Goal: Information Seeking & Learning: Check status

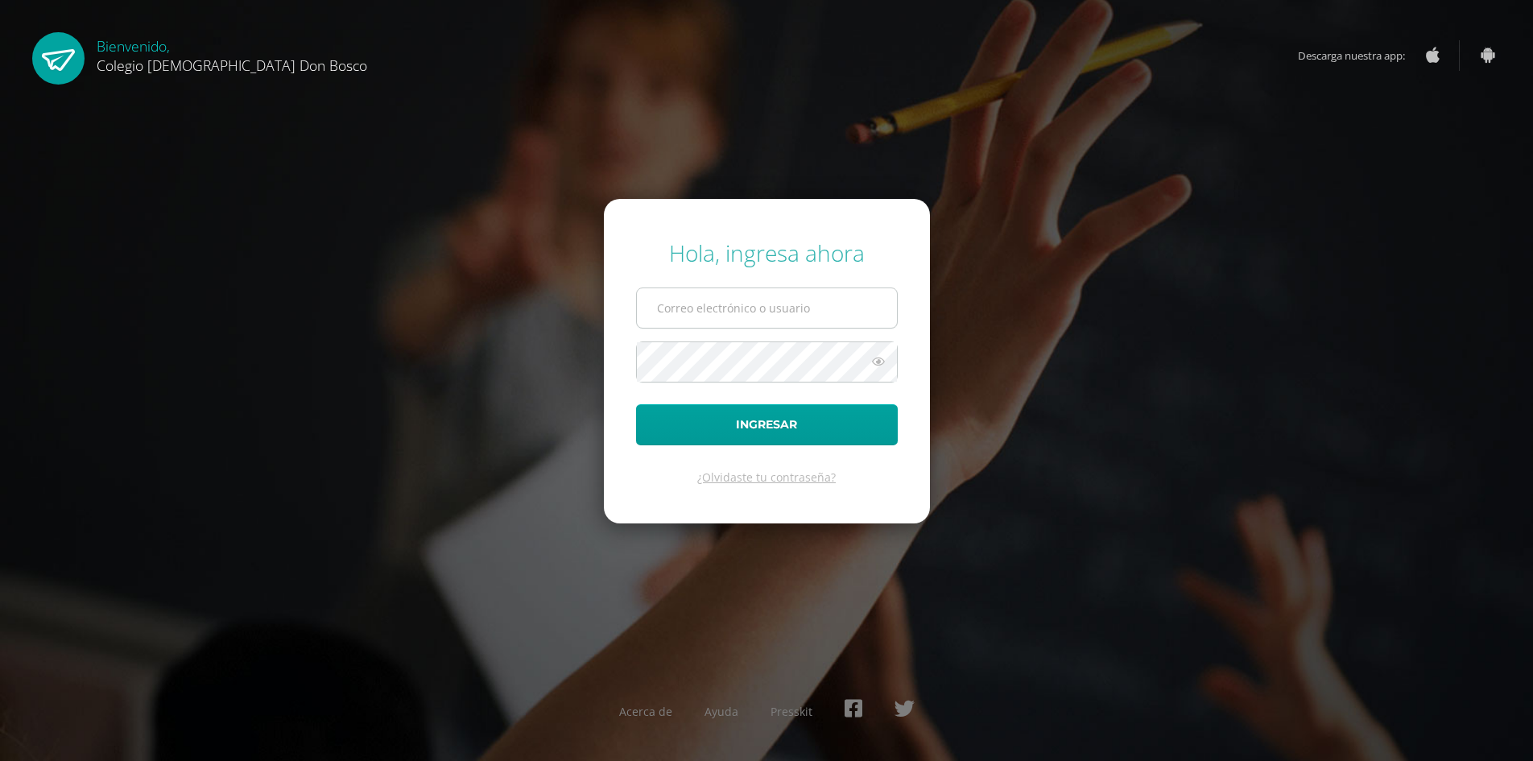
click at [679, 311] on input "text" at bounding box center [767, 307] width 260 height 39
type input "[EMAIL_ADDRESS][DOMAIN_NAME]"
click at [636, 404] on button "Ingresar" at bounding box center [767, 424] width 262 height 41
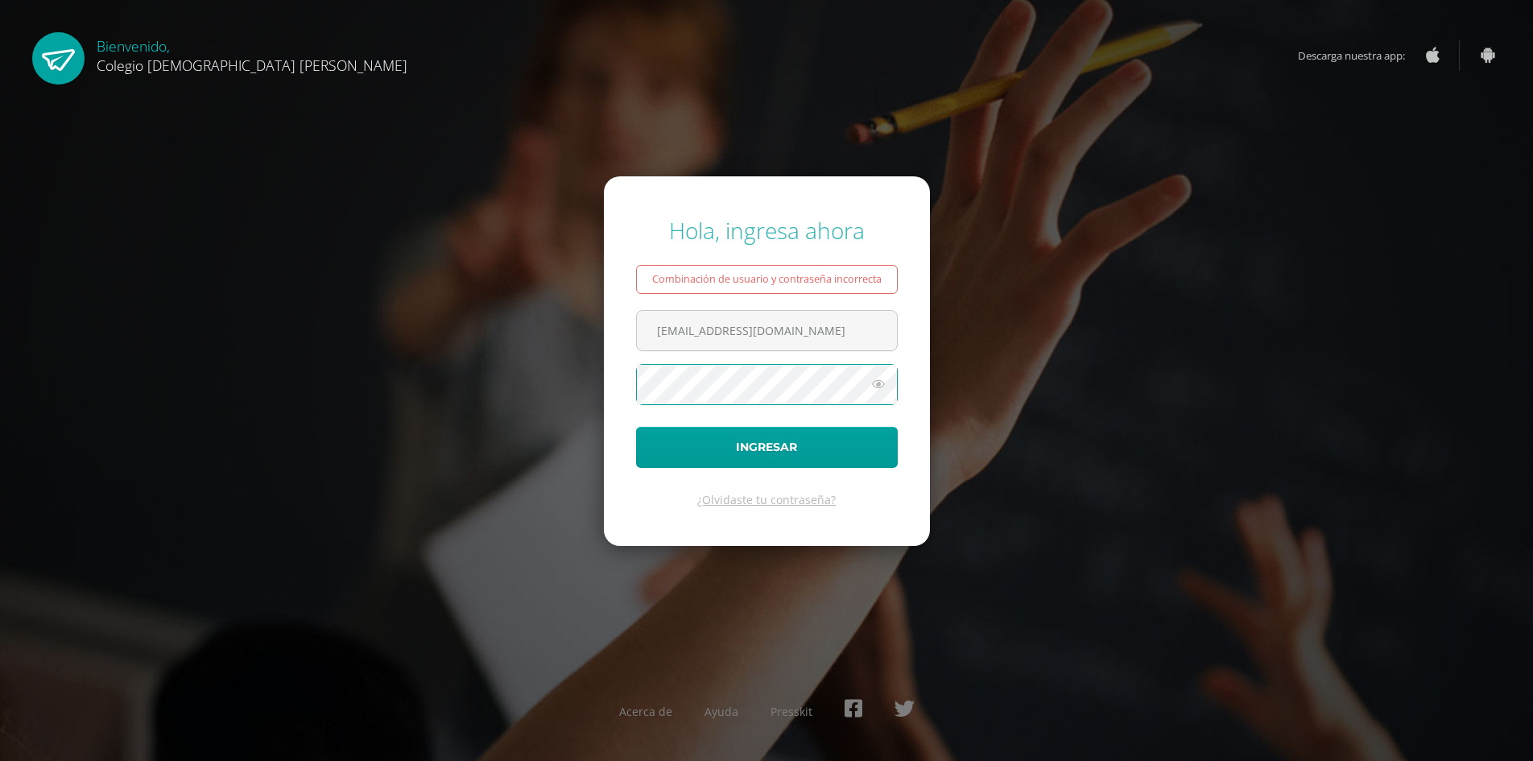
click at [636, 427] on button "Ingresar" at bounding box center [767, 447] width 262 height 41
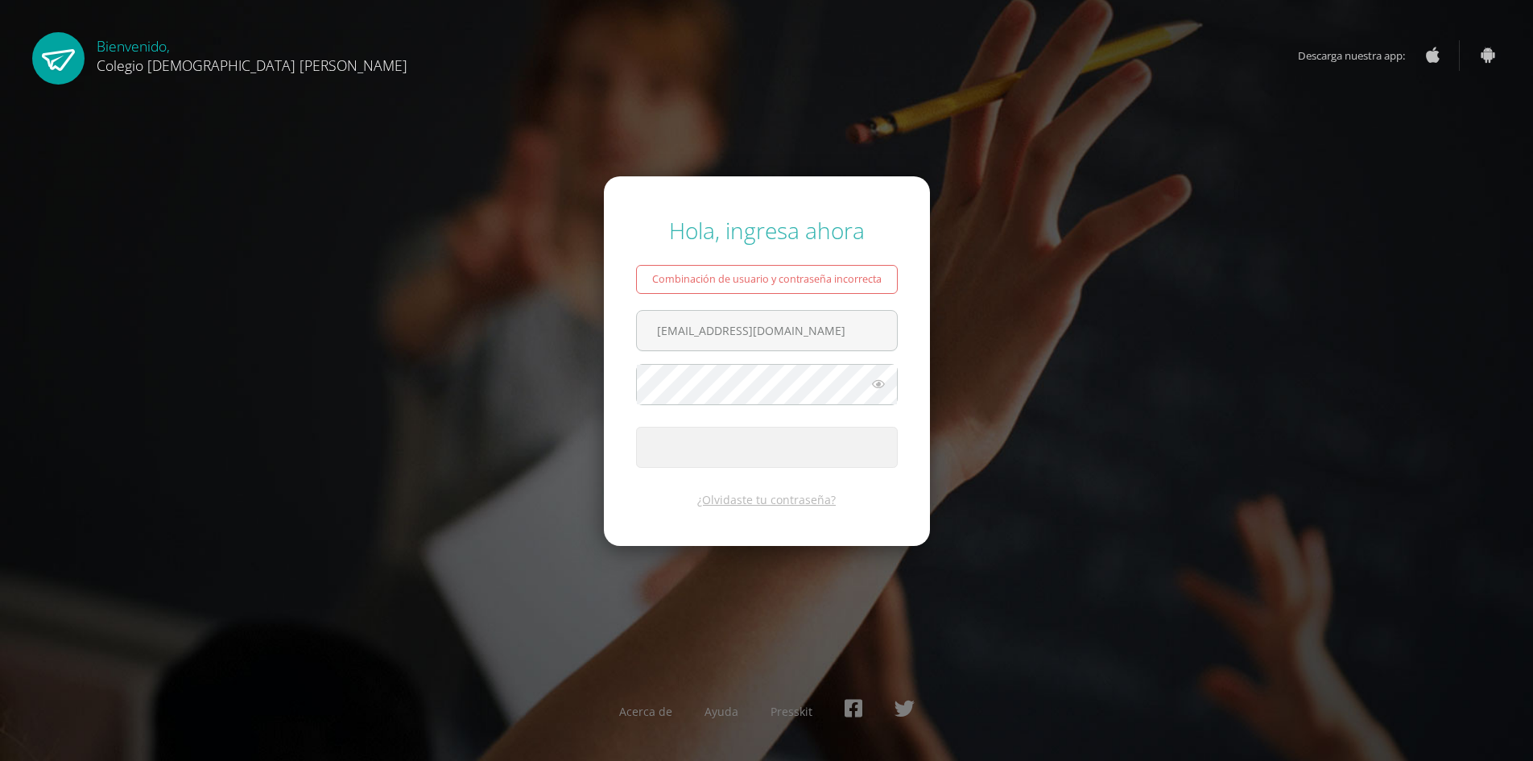
click at [998, 502] on div "Hola, ingresa ahora Combinación de usuario y contraseña incorrecta [EMAIL_ADDRE…" at bounding box center [766, 380] width 1039 height 356
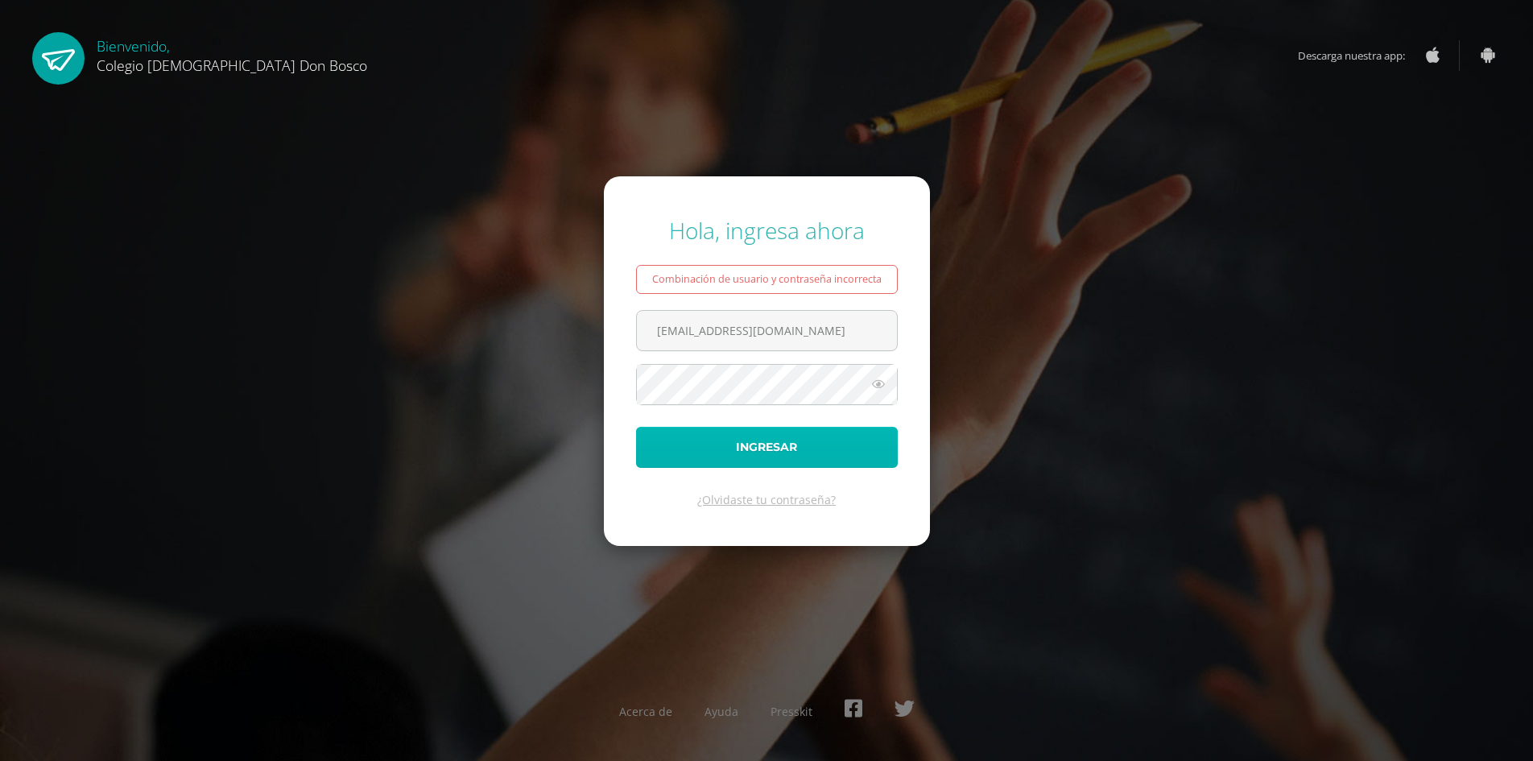
click at [743, 427] on button "Ingresar" at bounding box center [767, 447] width 262 height 41
click at [636, 427] on button "Ingresar" at bounding box center [767, 447] width 262 height 41
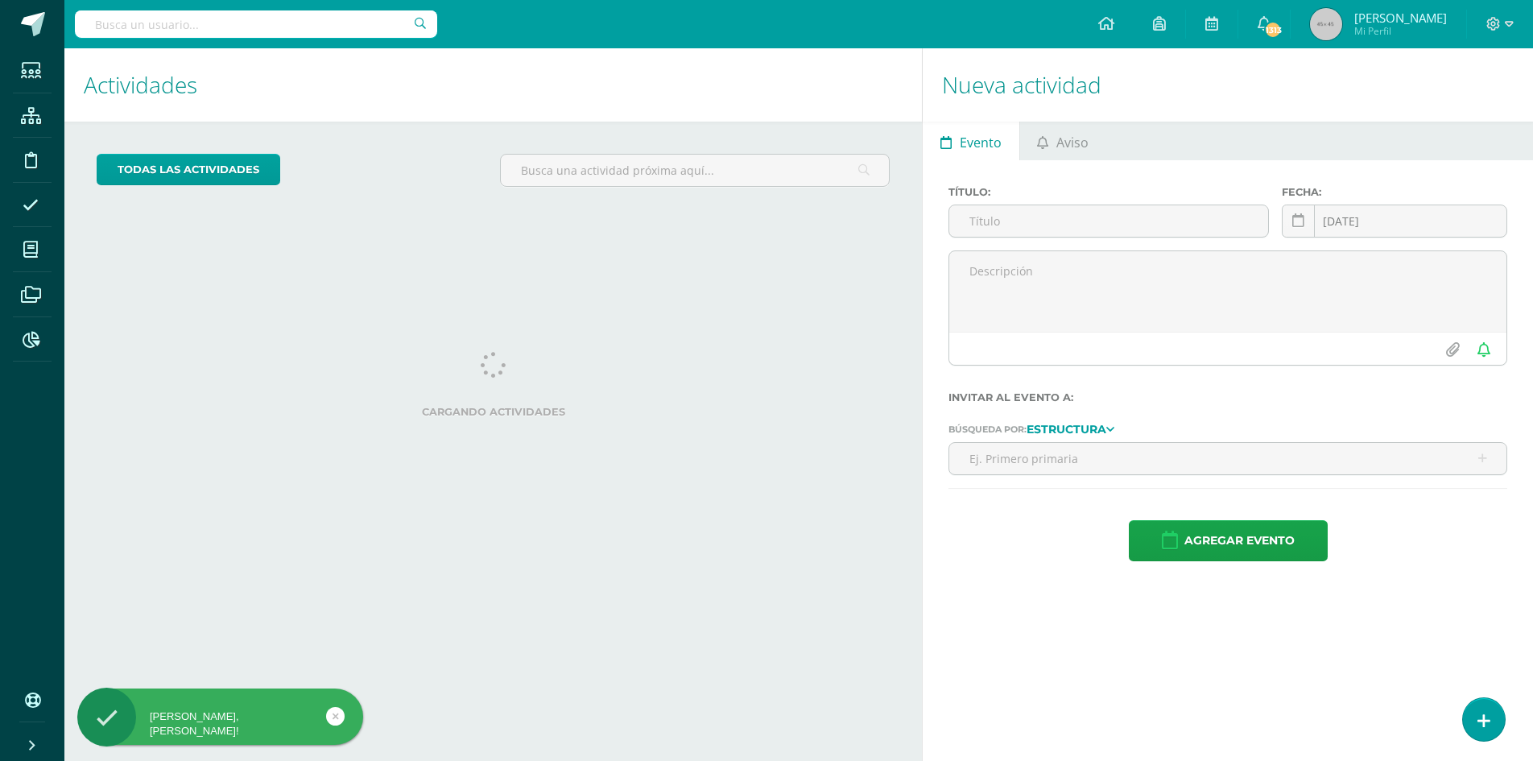
click at [111, 27] on input "text" at bounding box center [256, 23] width 362 height 27
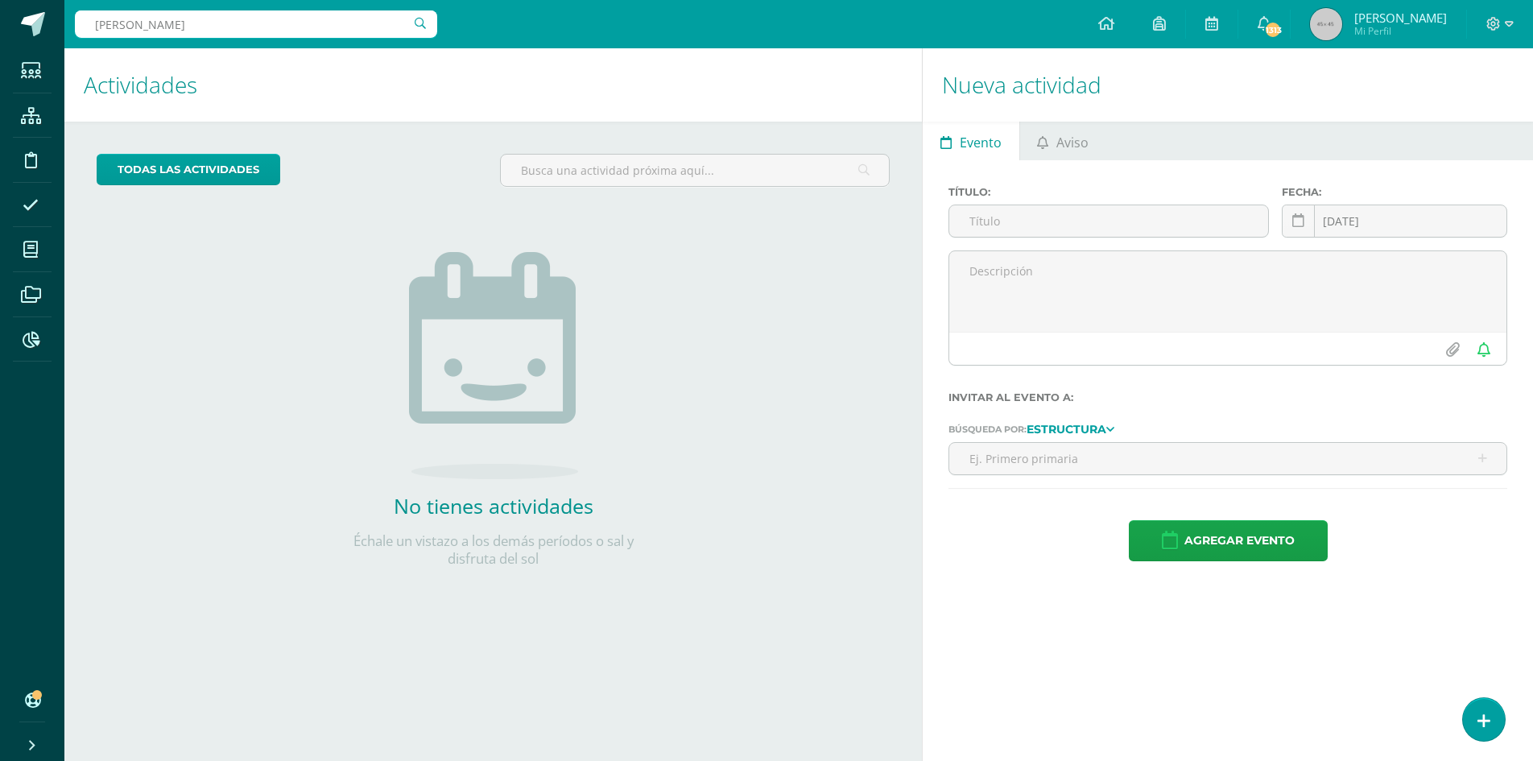
type input "gersom archila"
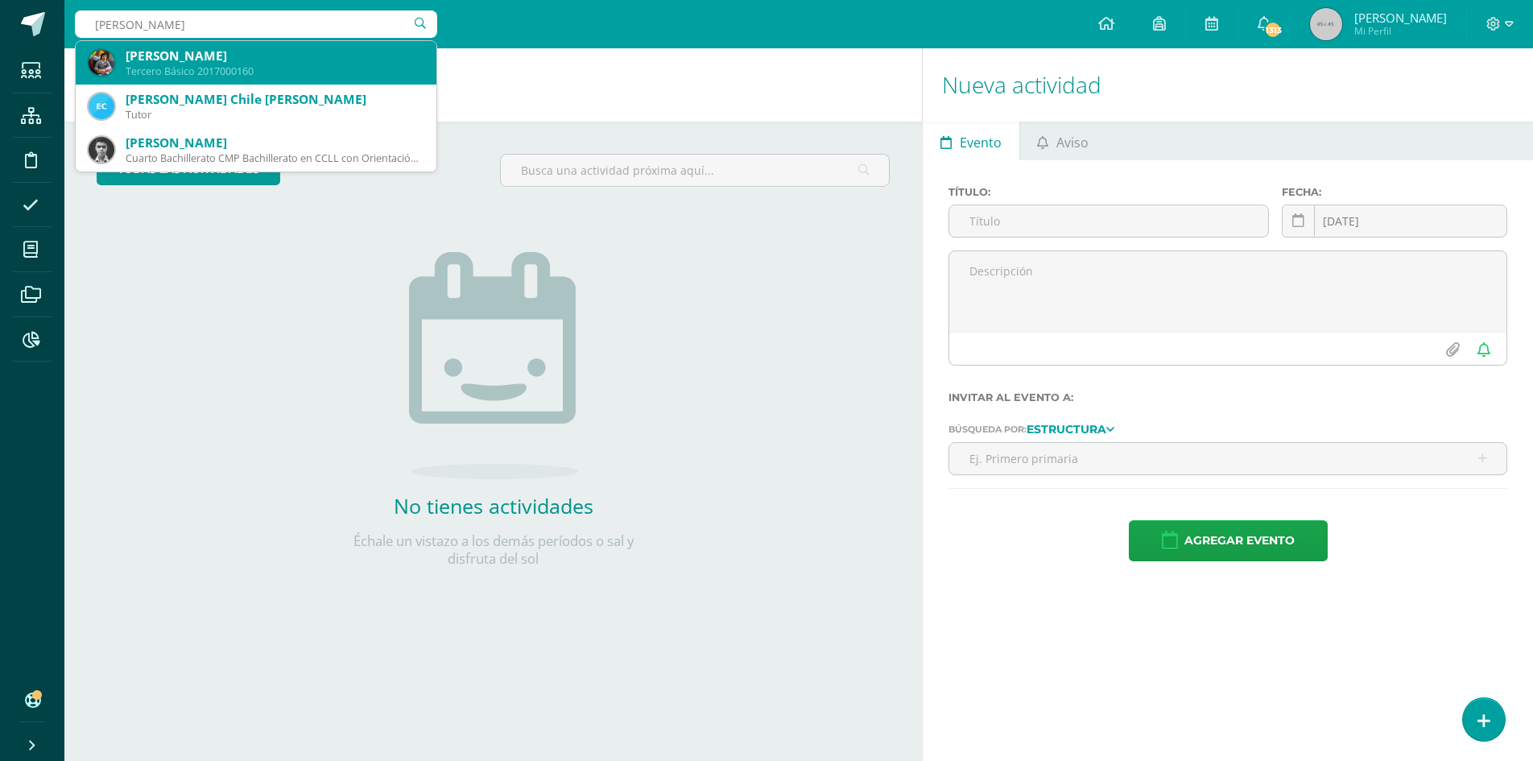
click at [212, 52] on div "Gersom Alejandro Archila del Cid" at bounding box center [275, 56] width 298 height 17
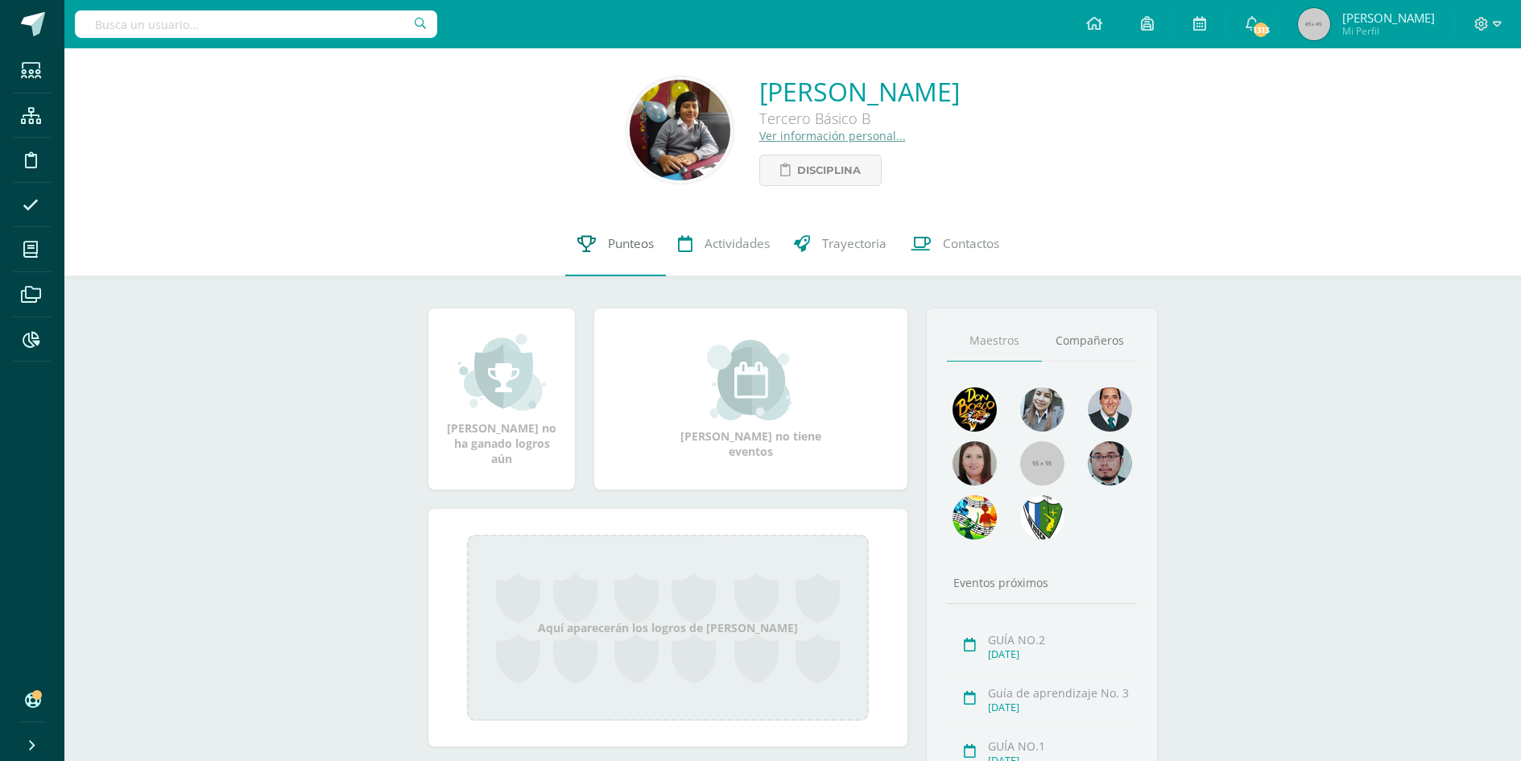
click at [629, 250] on span "Punteos" at bounding box center [631, 243] width 46 height 17
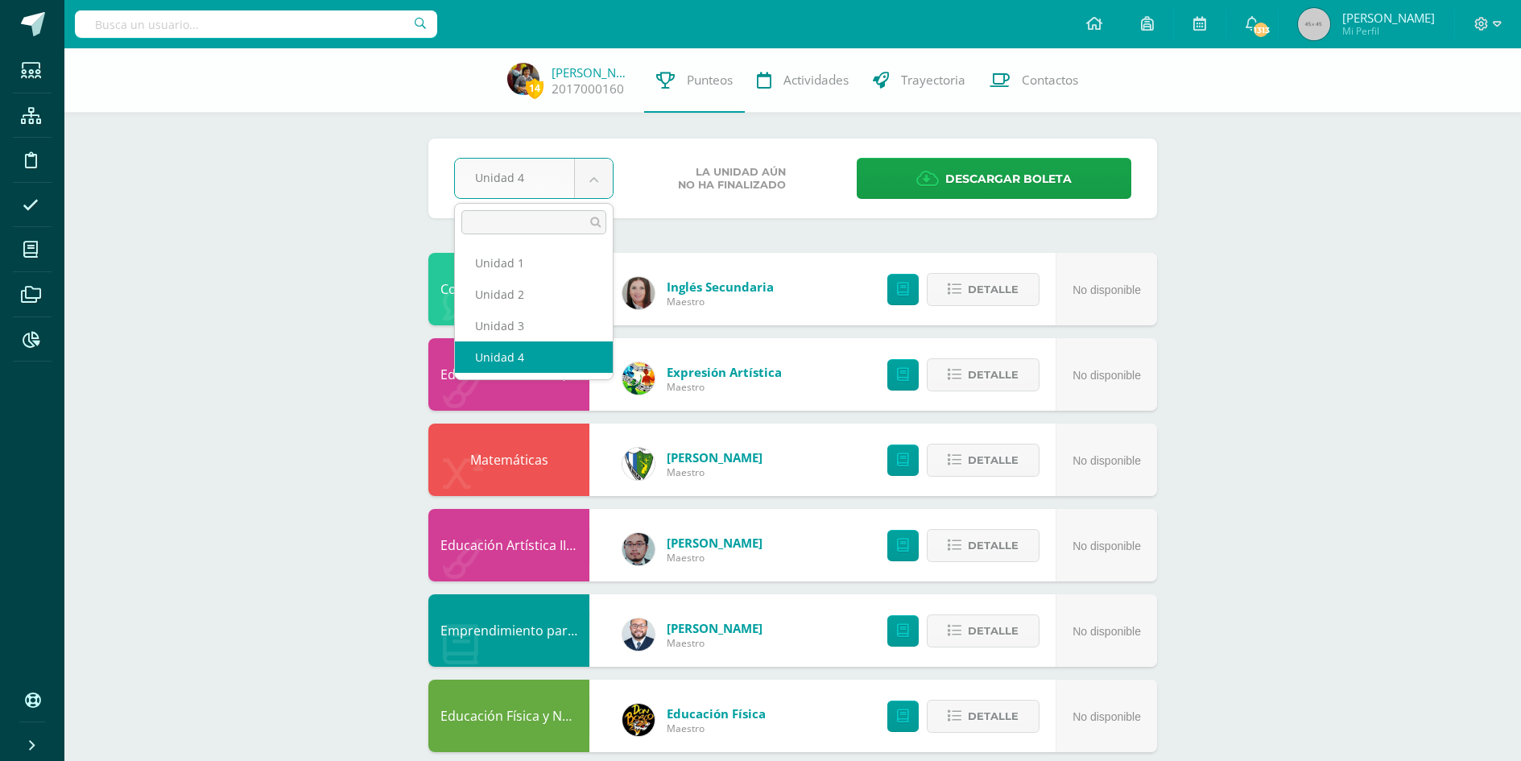
click at [586, 179] on body "Estudiantes Estructura Disciplina Asistencia Mis cursos Archivos Reportes Sopor…" at bounding box center [760, 776] width 1521 height 1552
select select "Unidad 3"
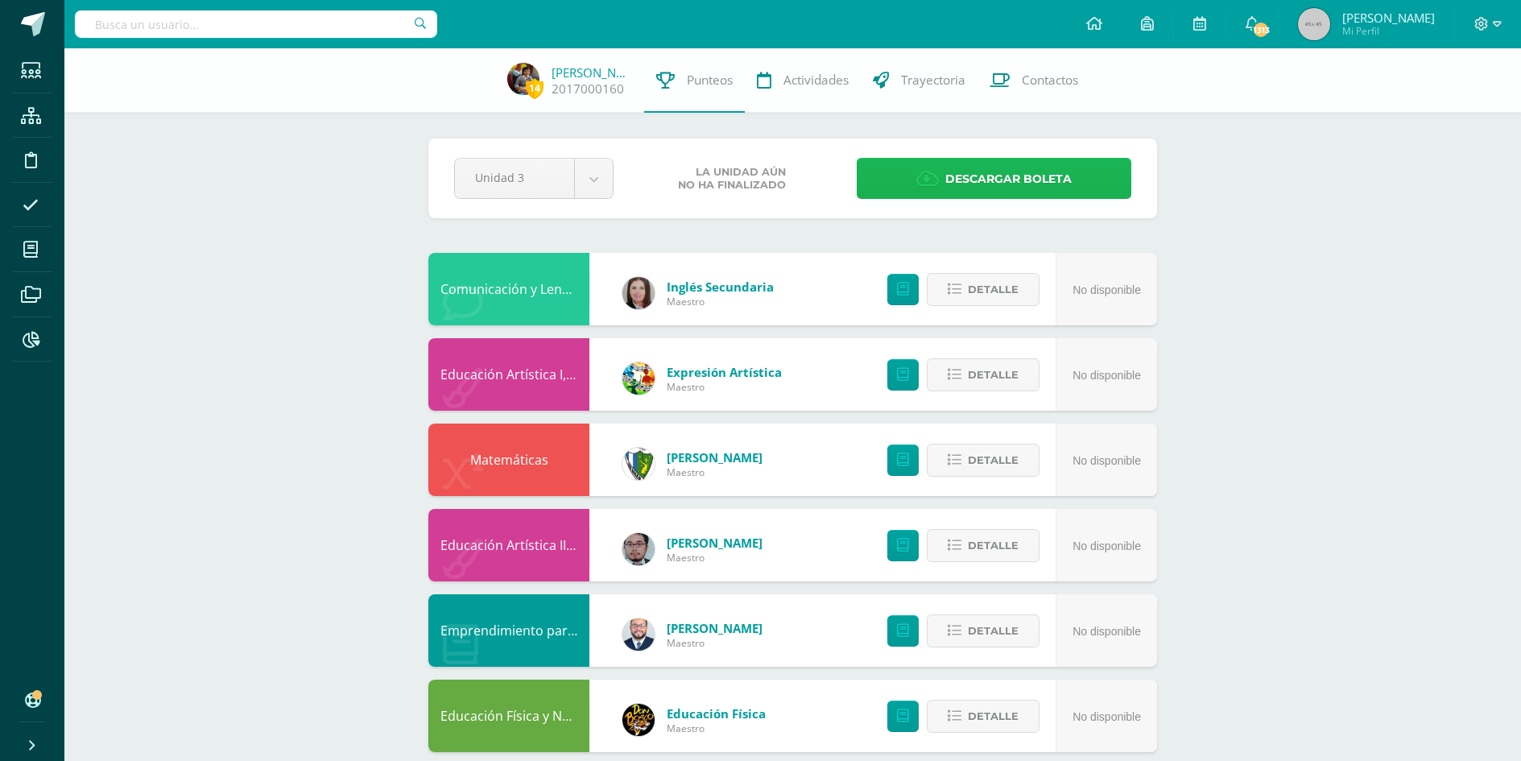
click at [1002, 180] on span "Descargar boleta" at bounding box center [1008, 178] width 126 height 39
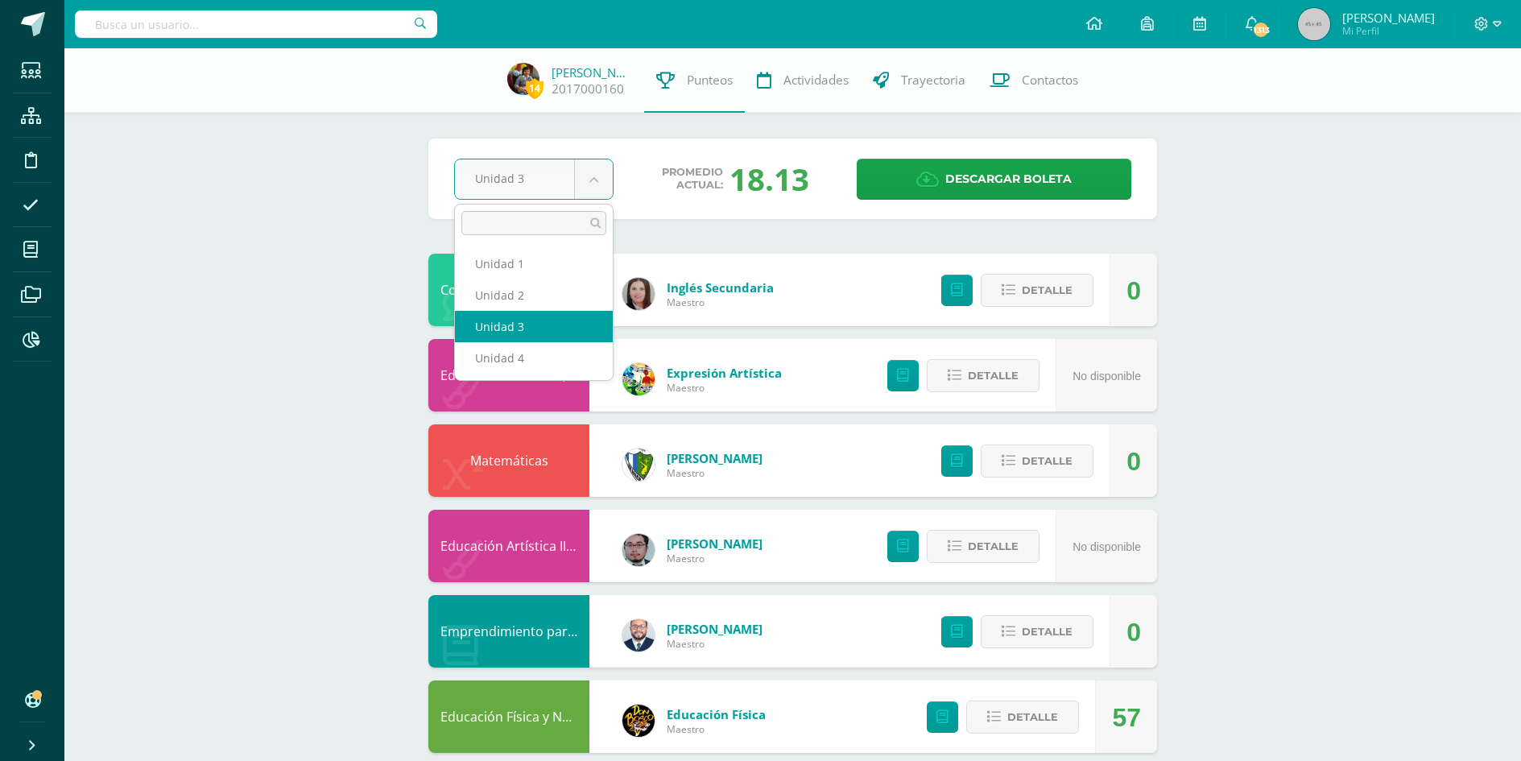
select select "Unidad 2"
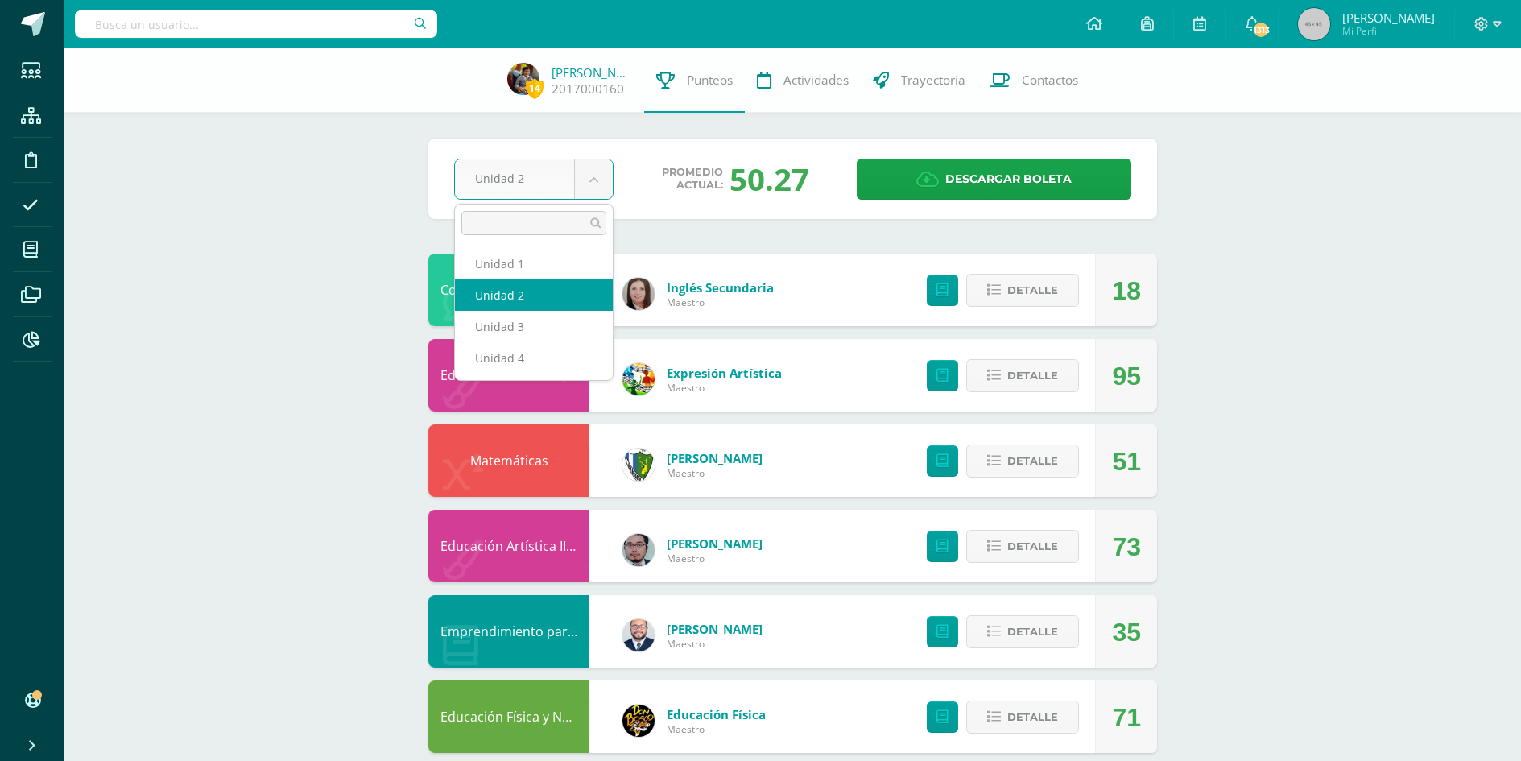
select select "Unidad 1"
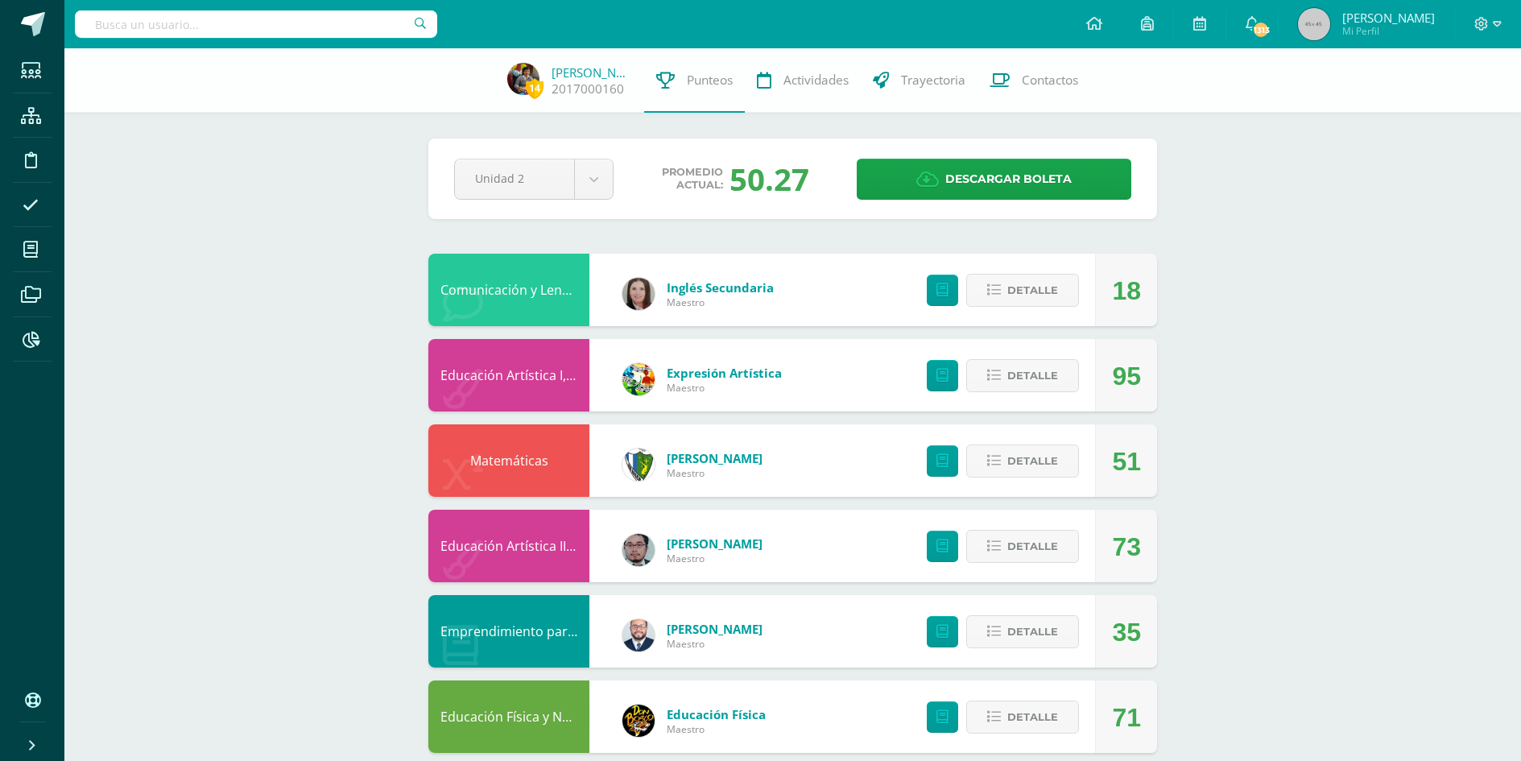
select select "Unidad 1"
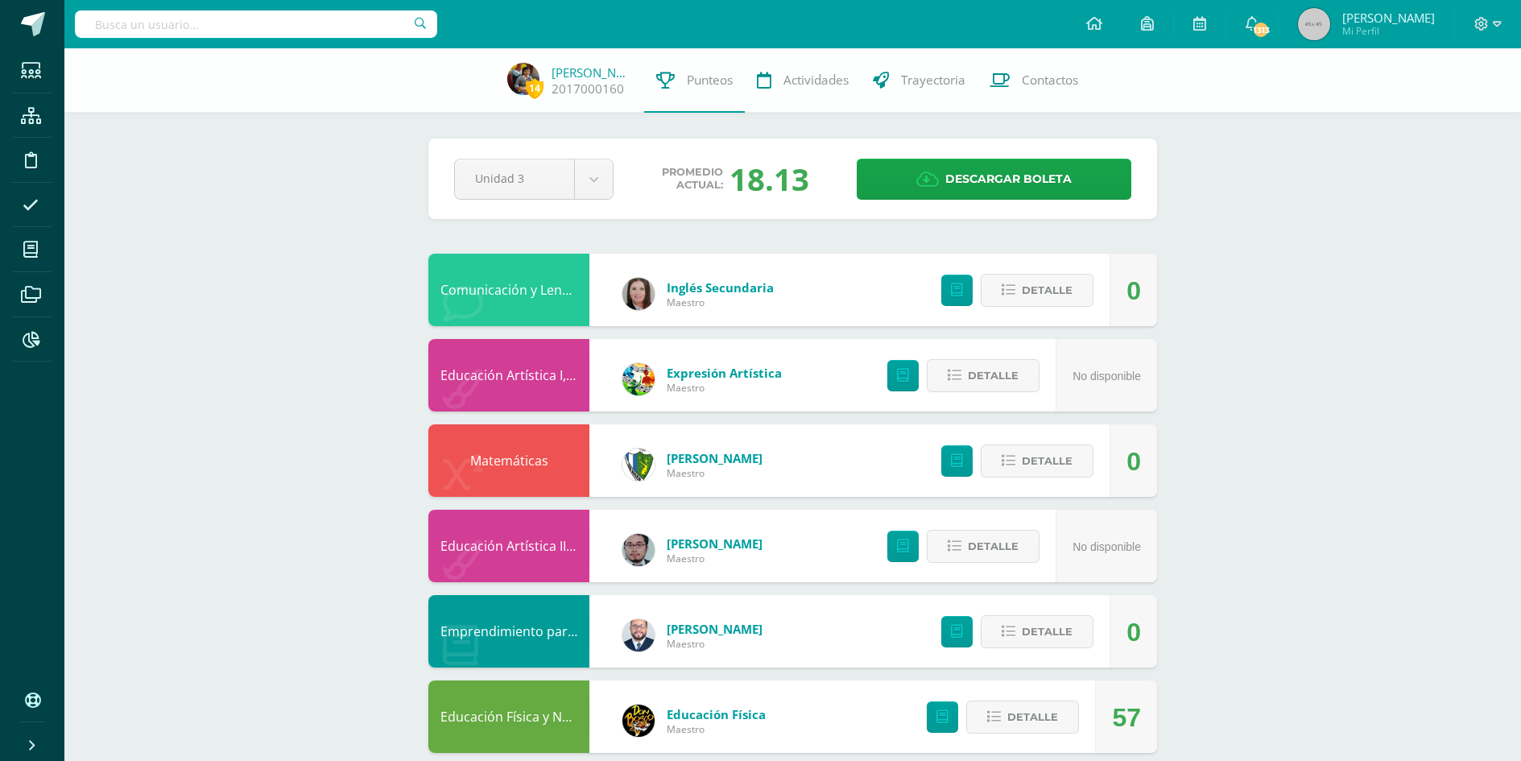
select select "Unidad 2"
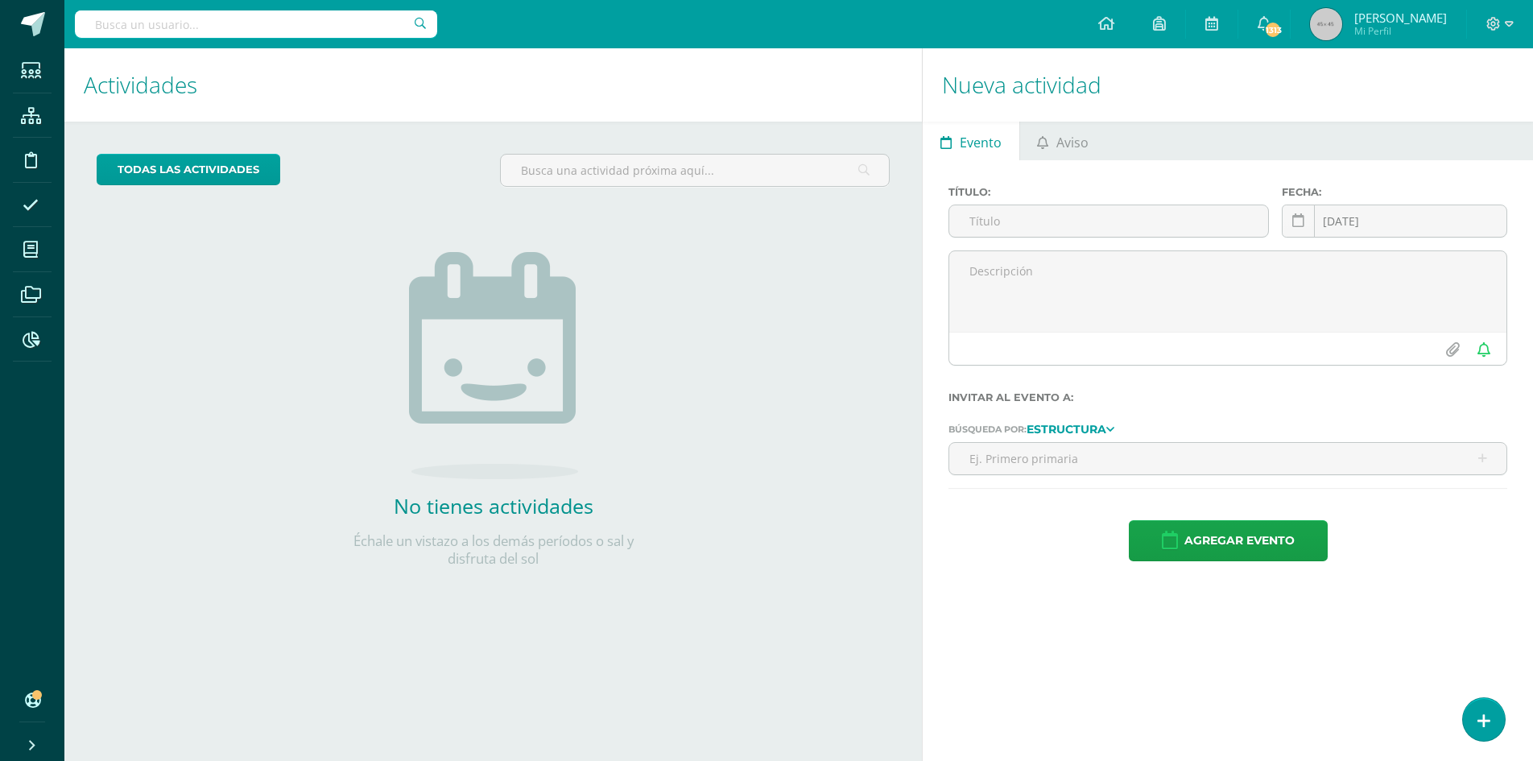
click at [133, 14] on input "text" at bounding box center [256, 23] width 362 height 27
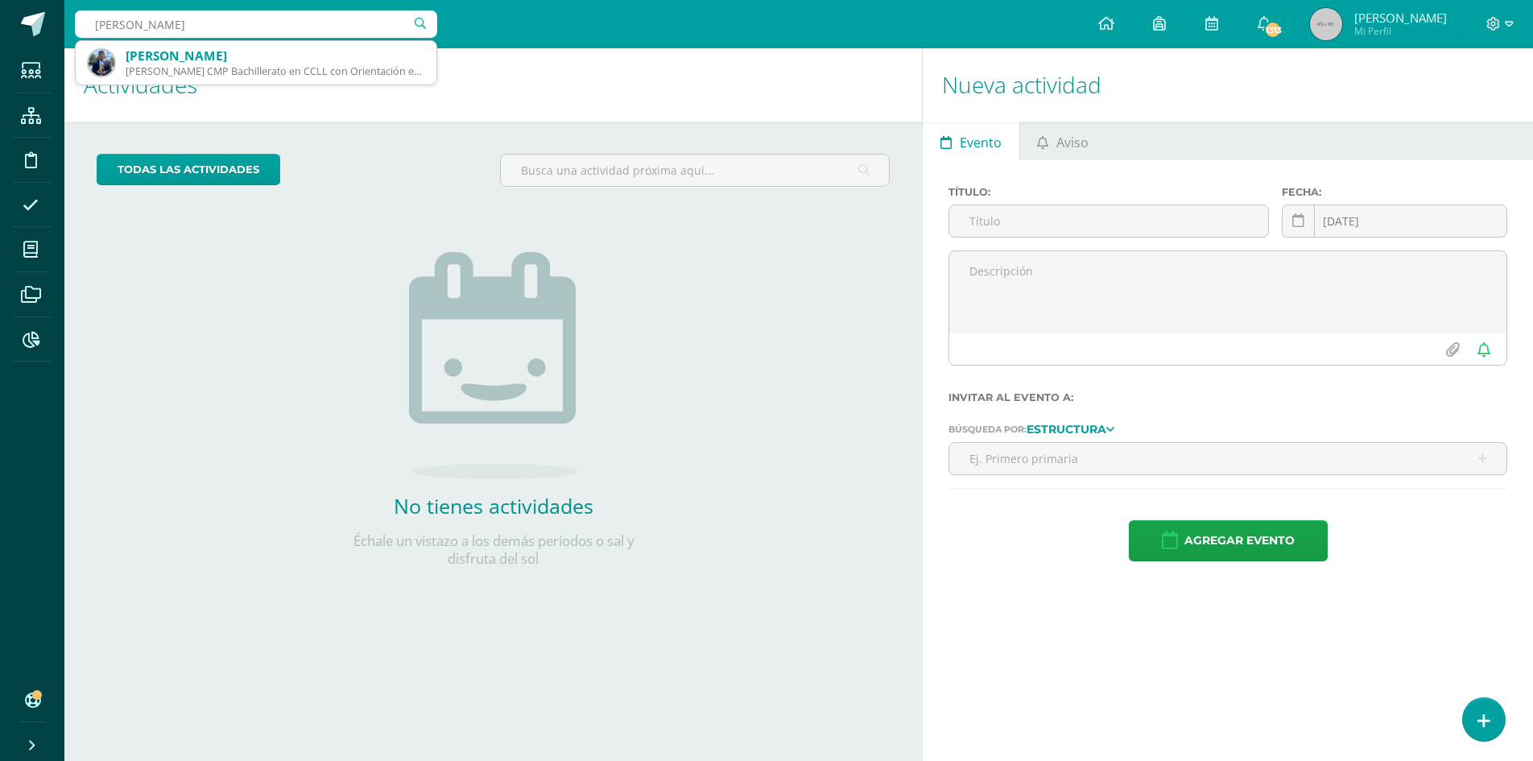
type input "juan pablo navichoque marroquin"
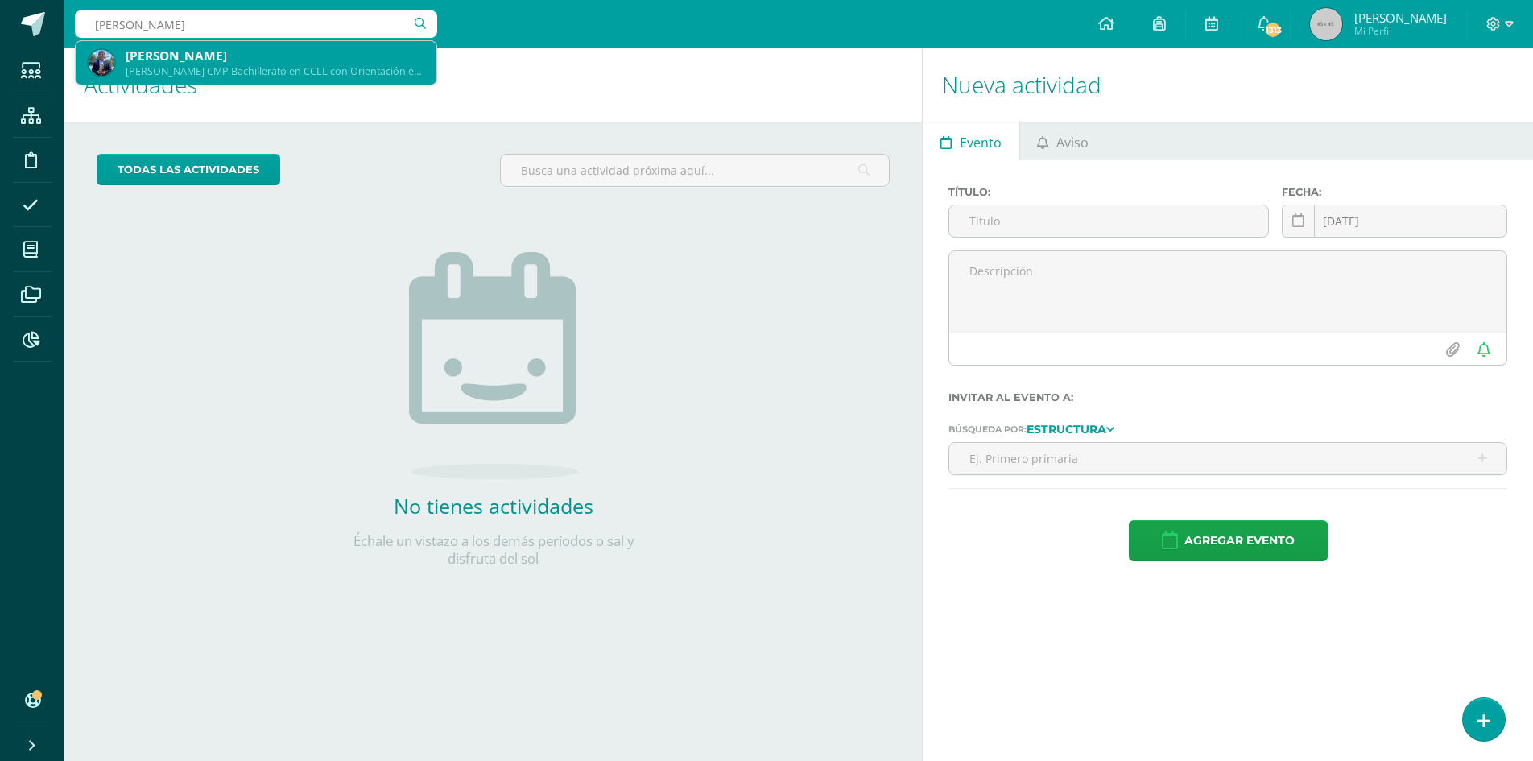
click at [335, 76] on div "Quinto Bachillerato CMP Bachillerato en CCLL con Orientación en Computación 201…" at bounding box center [275, 71] width 298 height 14
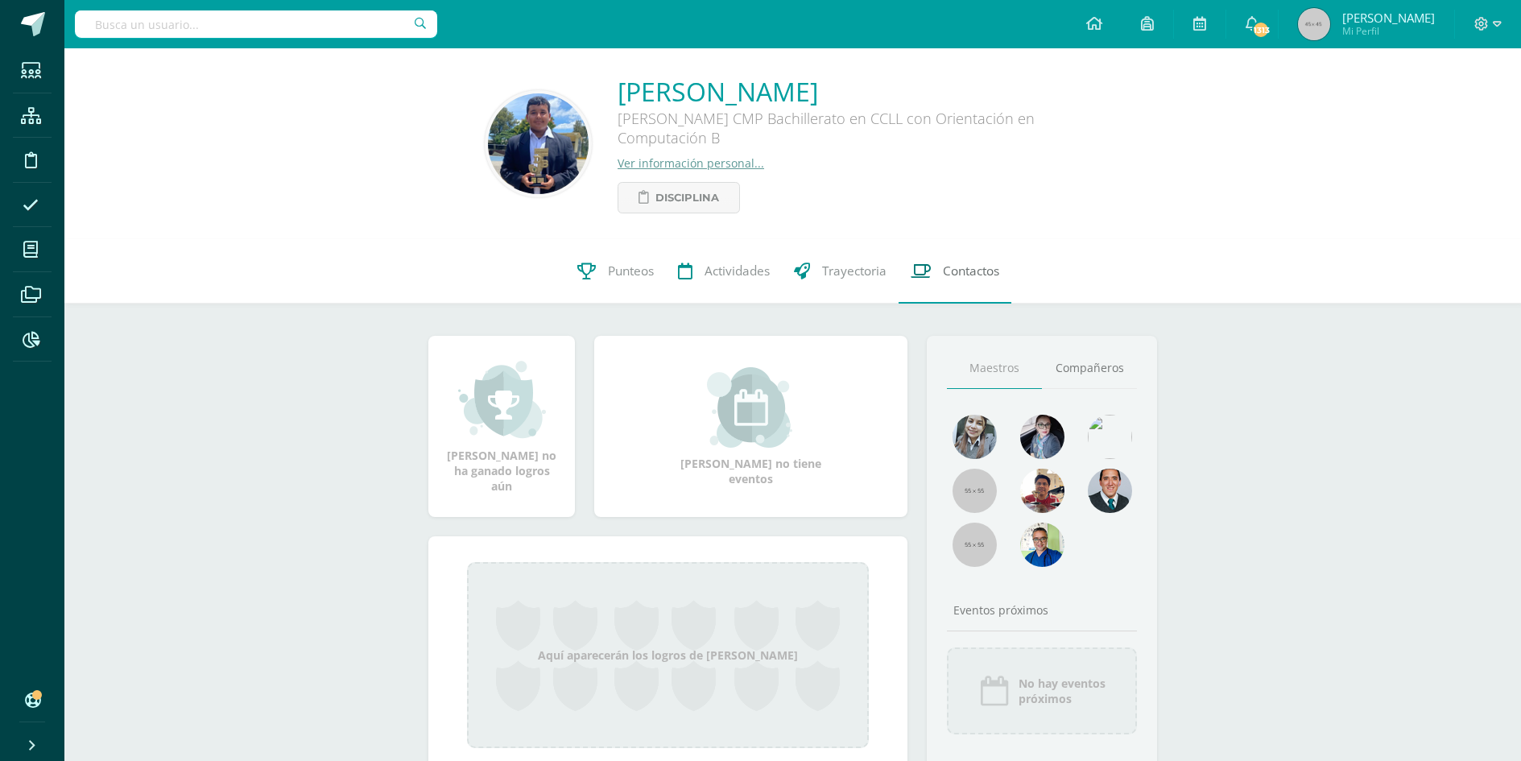
click at [959, 279] on span "Contactos" at bounding box center [971, 270] width 56 height 17
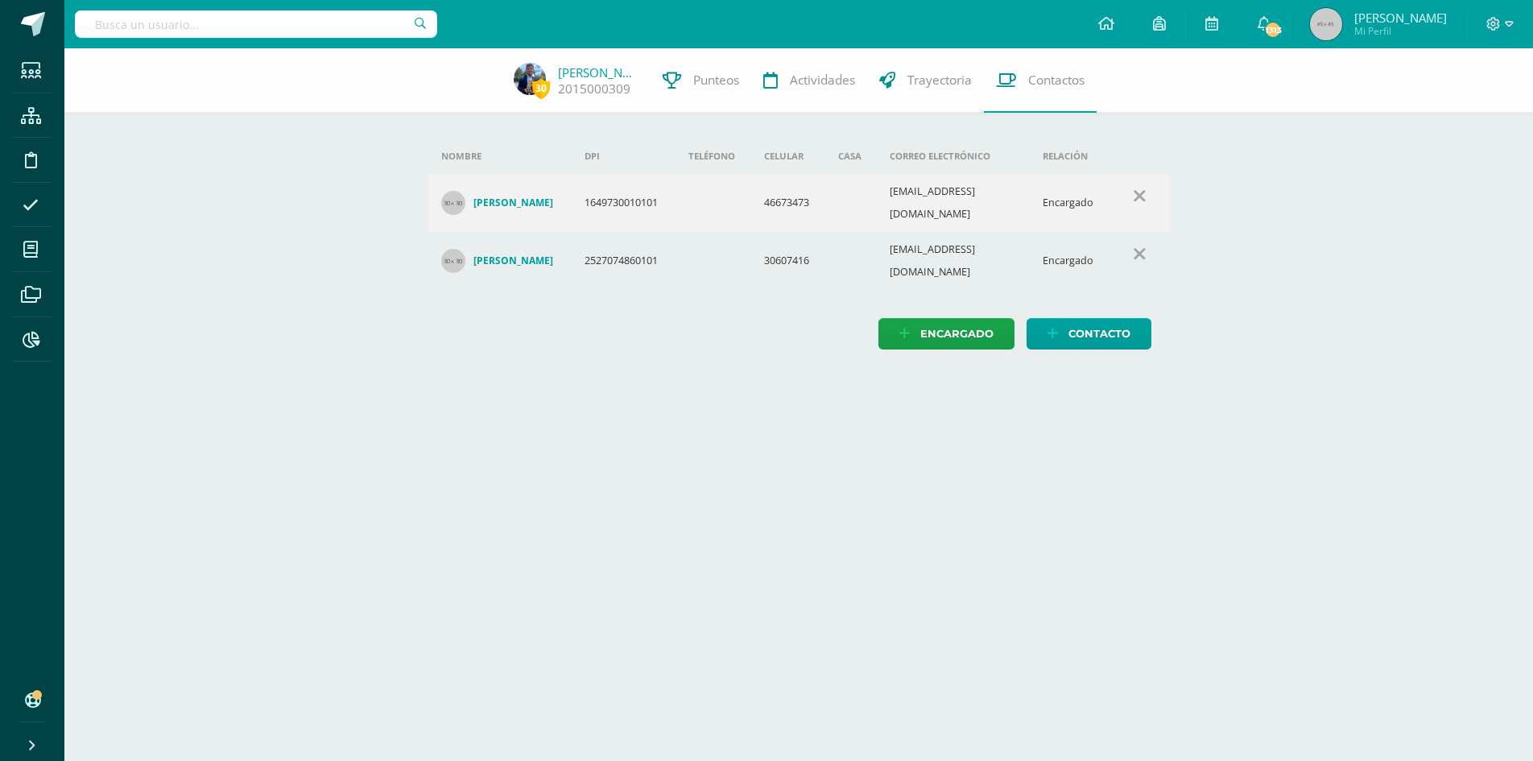
click at [709, 239] on td at bounding box center [714, 261] width 76 height 58
